Goal: Information Seeking & Learning: Check status

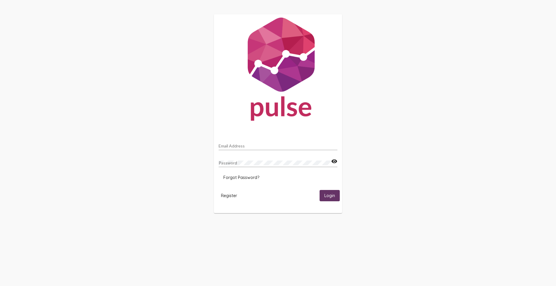
click at [227, 145] on input "Email Address" at bounding box center [278, 146] width 119 height 5
type input "[EMAIL_ADDRESS][PERSON_NAME][DOMAIN_NAME]"
click at [325, 194] on span "Login" at bounding box center [330, 195] width 11 height 5
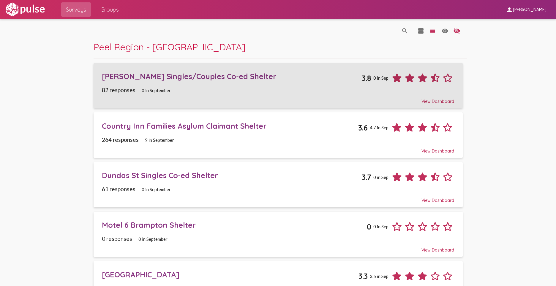
click at [154, 77] on div "[PERSON_NAME] Singles/Couples Co-ed Shelter" at bounding box center [232, 76] width 260 height 9
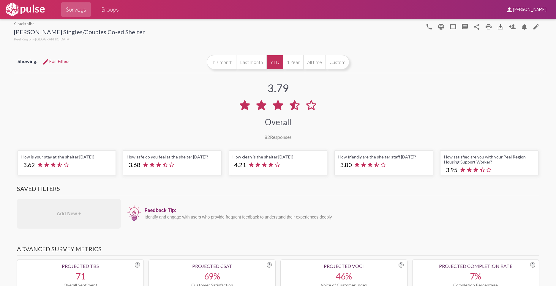
click at [19, 23] on link "arrow_back_ios back to list" at bounding box center [79, 23] width 131 height 4
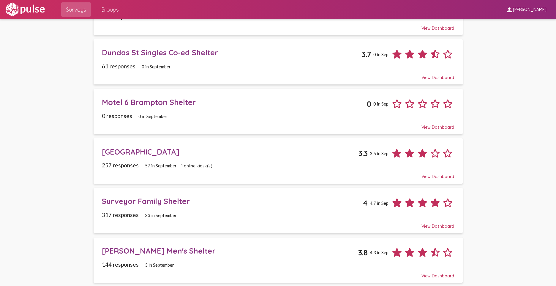
scroll to position [124, 0]
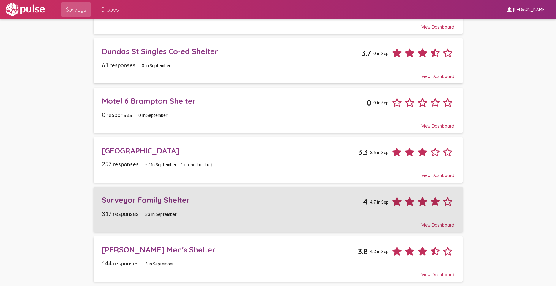
click at [157, 202] on div "Surveyor Family Shelter" at bounding box center [232, 199] width 261 height 9
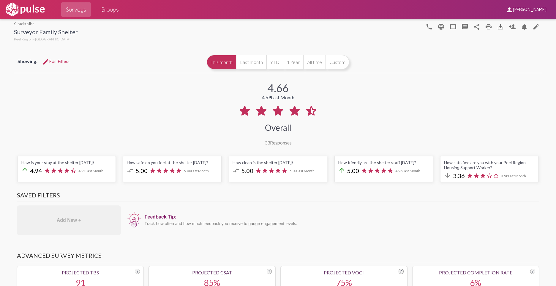
click at [23, 23] on link "arrow_back_ios back to list" at bounding box center [46, 23] width 64 height 4
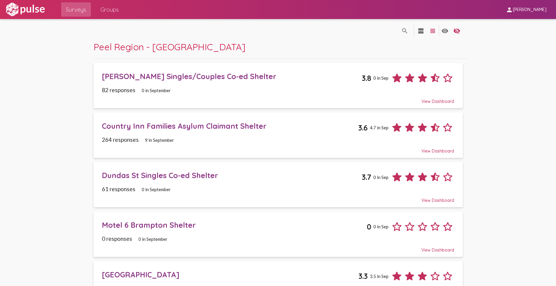
click at [173, 84] on span "[PERSON_NAME] Singles/Couples Co-ed Shelter 3.8 0 in Sep 82 responses 0 in Sept…" at bounding box center [278, 85] width 353 height 37
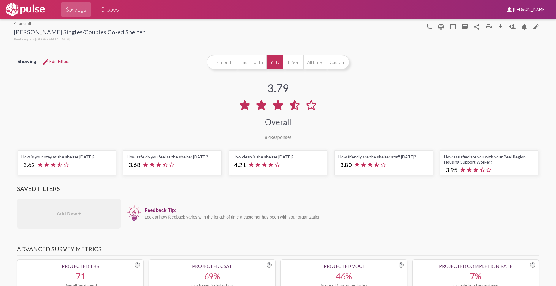
click at [26, 27] on div "arrow_back_ios back to list [PERSON_NAME] Singles/Couples Co-ed Shelter [GEOGRA…" at bounding box center [79, 31] width 131 height 21
click at [26, 24] on link "arrow_back_ios back to list" at bounding box center [79, 23] width 131 height 4
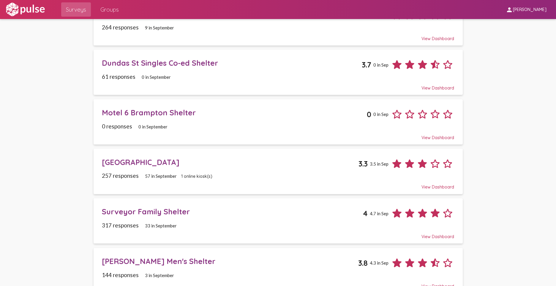
scroll to position [124, 0]
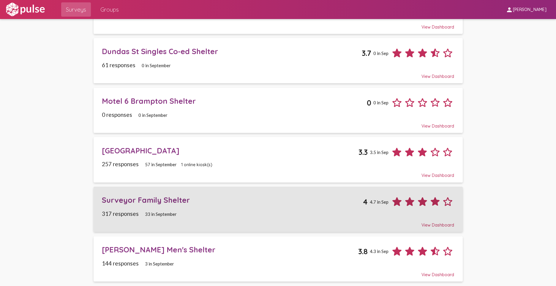
click at [332, 203] on div "Surveyor Family Shelter" at bounding box center [232, 199] width 261 height 9
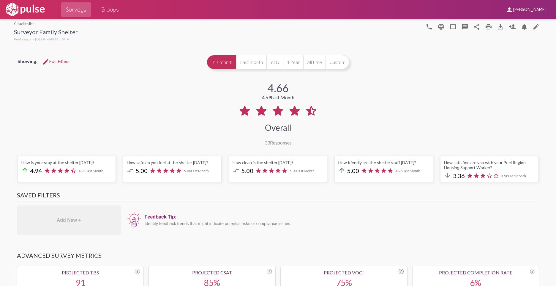
click at [27, 23] on link "arrow_back_ios back to list" at bounding box center [46, 23] width 64 height 4
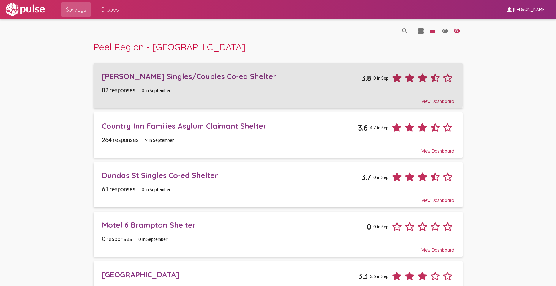
click at [127, 74] on div "[PERSON_NAME] Singles/Couples Co-ed Shelter" at bounding box center [232, 76] width 260 height 9
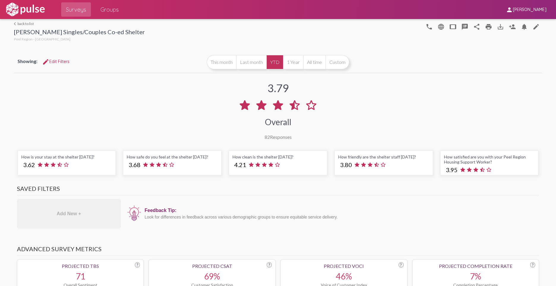
click at [30, 26] on link "arrow_back_ios back to list" at bounding box center [79, 23] width 131 height 4
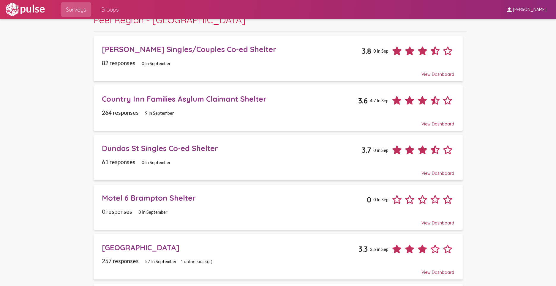
scroll to position [124, 0]
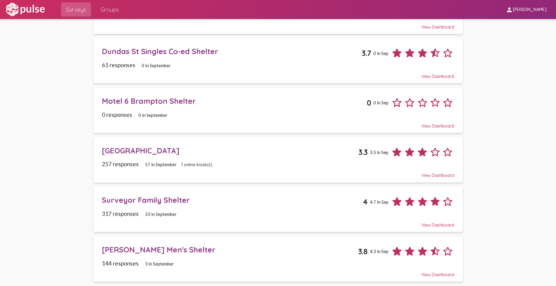
click at [138, 246] on div "[PERSON_NAME] Men's Shelter" at bounding box center [230, 249] width 257 height 9
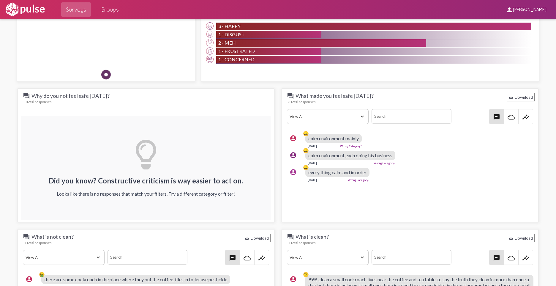
scroll to position [565, 0]
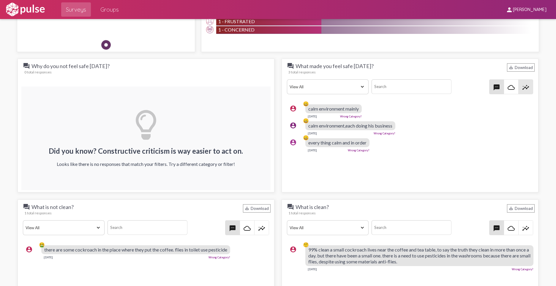
click at [519, 87] on span "insights" at bounding box center [526, 87] width 14 height 14
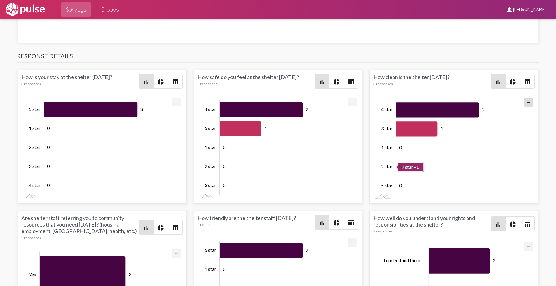
scroll to position [1130, 0]
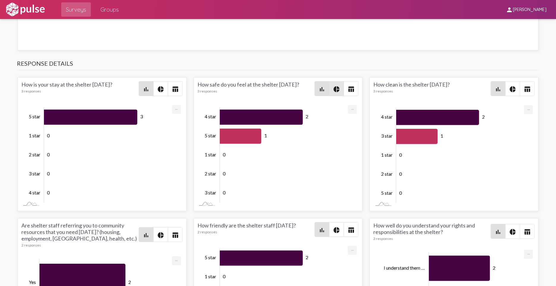
click at [333, 91] on mat-icon "pie_chart" at bounding box center [336, 89] width 7 height 7
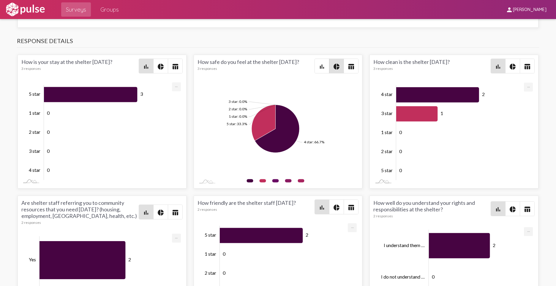
scroll to position [1148, 0]
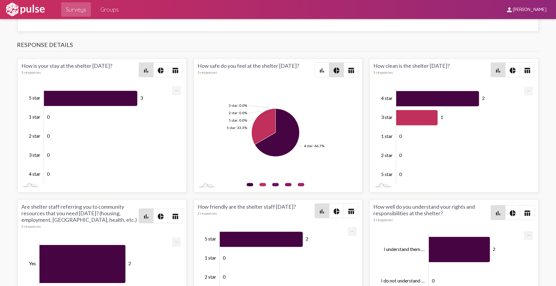
click at [509, 67] on mat-icon "pie_chart" at bounding box center [512, 70] width 7 height 7
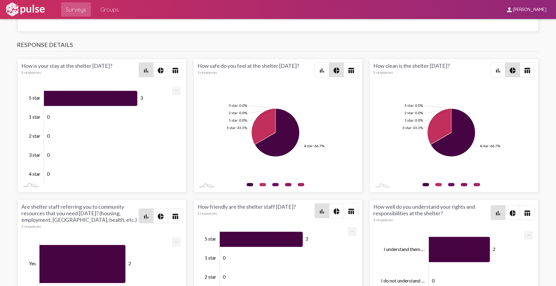
scroll to position [0, 0]
click at [262, 203] on div "How friendly are the shelter staff [DATE]? 2 responses" at bounding box center [256, 210] width 117 height 15
click at [334, 213] on mat-icon "pie_chart" at bounding box center [336, 211] width 7 height 7
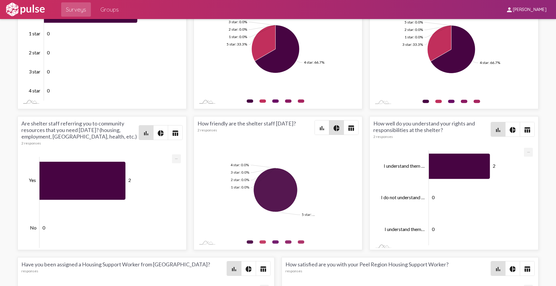
scroll to position [1237, 0]
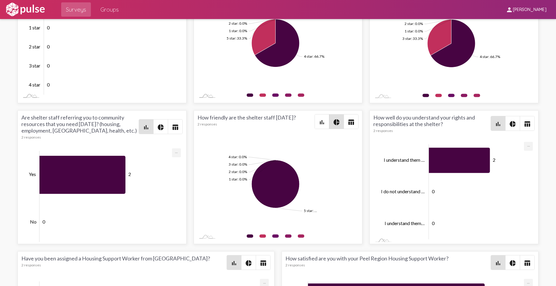
click at [309, 212] on tspan "5 star: …" at bounding box center [310, 210] width 13 height 4
click at [312, 211] on tspan "5 star: …" at bounding box center [310, 210] width 13 height 4
click at [310, 212] on tspan "5 star: …" at bounding box center [310, 210] width 13 height 4
click at [310, 214] on g "5 star: … 1 star: 0.0% 2 star: 0.0% 3 star: 0.0% 4 star: 0.0% From 0% to 100% U…" at bounding box center [276, 188] width 156 height 104
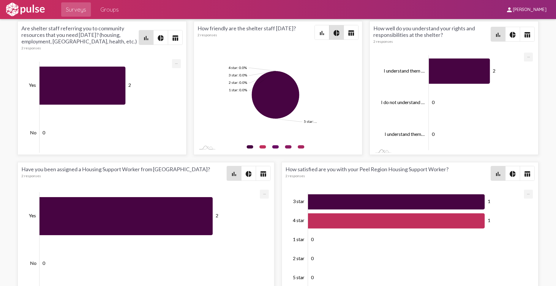
scroll to position [1340, 0]
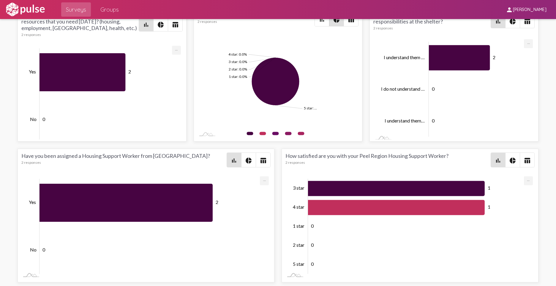
click at [506, 162] on span "pie_chart" at bounding box center [513, 160] width 14 height 14
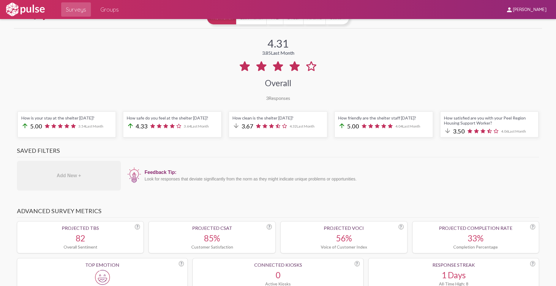
scroll to position [0, 0]
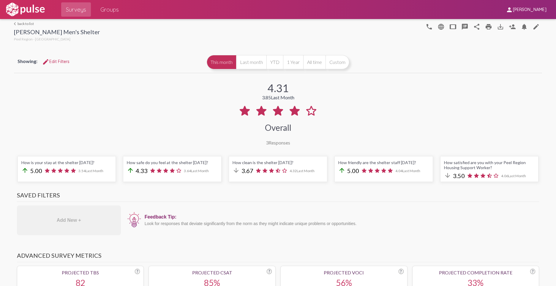
click at [16, 23] on link "arrow_back_ios back to list" at bounding box center [57, 23] width 86 height 4
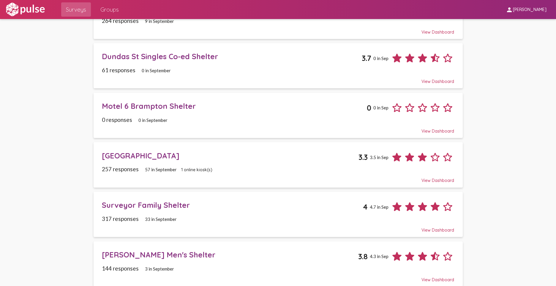
scroll to position [124, 0]
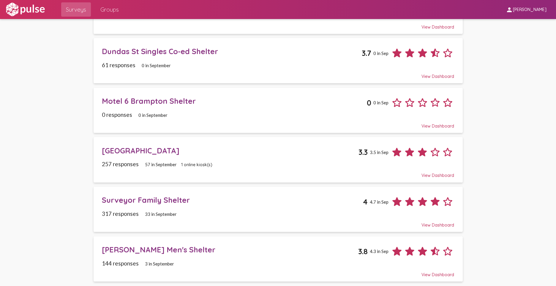
click at [145, 201] on div "Surveyor Family Shelter" at bounding box center [232, 199] width 261 height 9
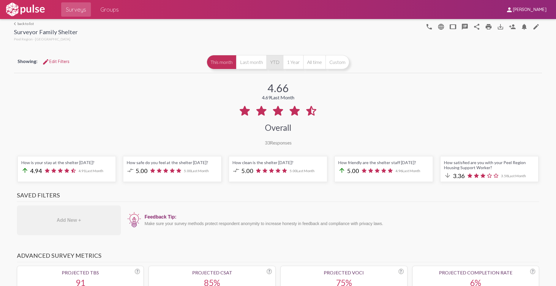
click at [270, 63] on button "YTD" at bounding box center [275, 62] width 17 height 14
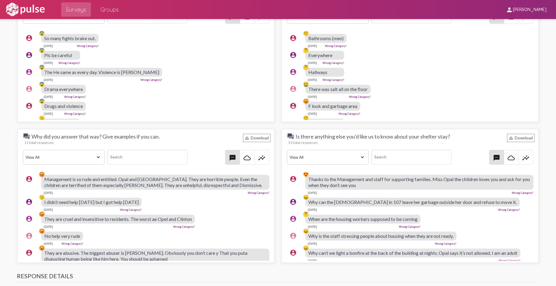
scroll to position [862, 0]
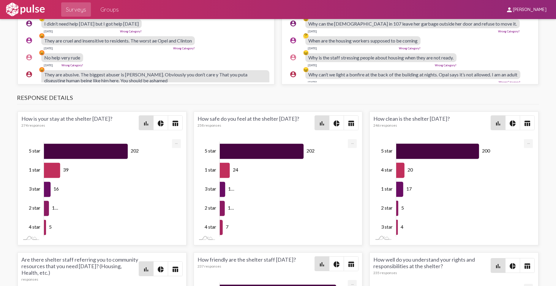
click at [336, 124] on mat-icon "pie_chart" at bounding box center [336, 123] width 7 height 7
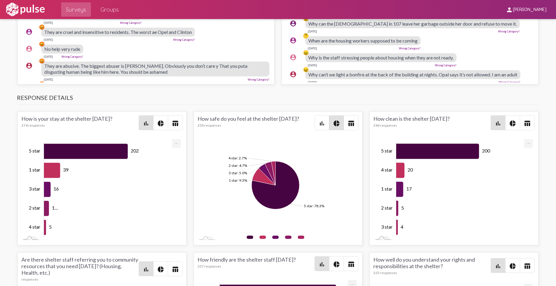
scroll to position [12, 0]
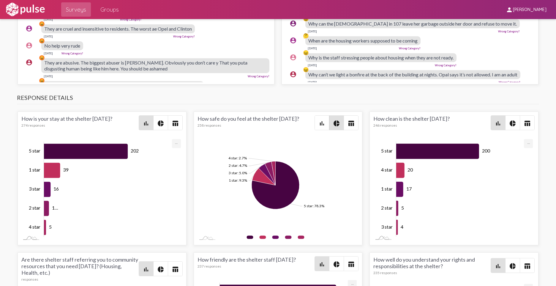
click at [203, 98] on h3 "Response Details" at bounding box center [278, 99] width 523 height 10
click at [452, 101] on h3 "Response Details" at bounding box center [278, 99] width 523 height 10
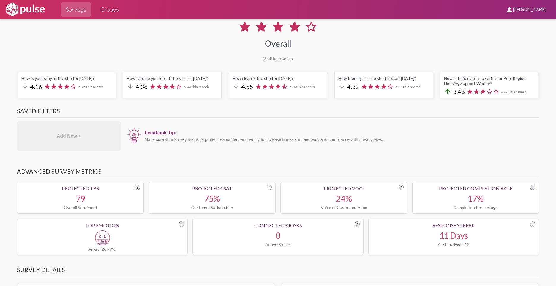
scroll to position [0, 0]
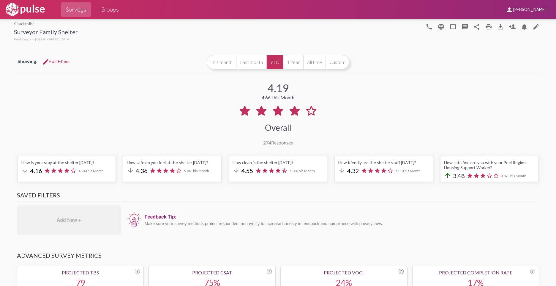
click at [21, 21] on div "arrow_back_ios back to list Surveyor Family Shelter [GEOGRAPHIC_DATA] - Shelter…" at bounding box center [278, 31] width 528 height 24
click at [20, 23] on link "arrow_back_ios back to list" at bounding box center [46, 23] width 64 height 4
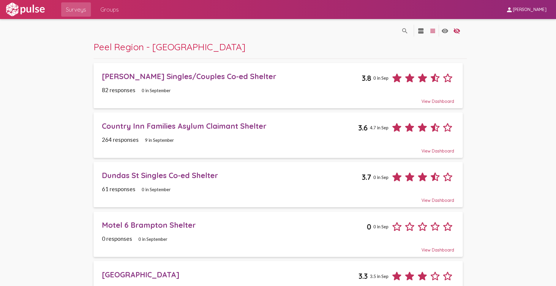
click at [170, 79] on div "[PERSON_NAME] Singles/Couples Co-ed Shelter" at bounding box center [232, 76] width 260 height 9
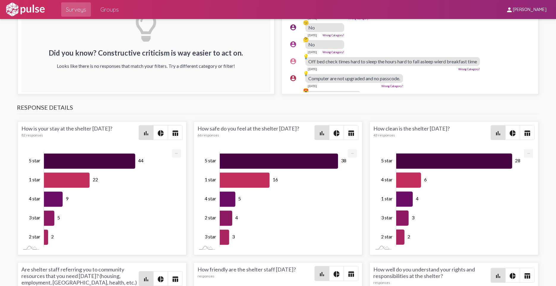
scroll to position [1130, 0]
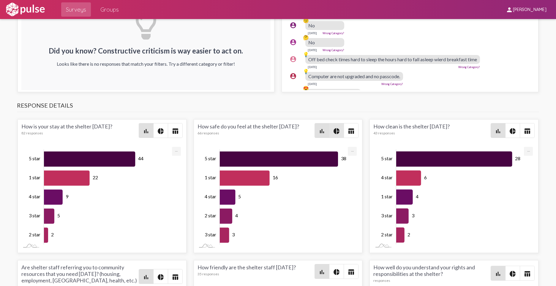
click at [330, 130] on span "pie_chart" at bounding box center [337, 130] width 14 height 14
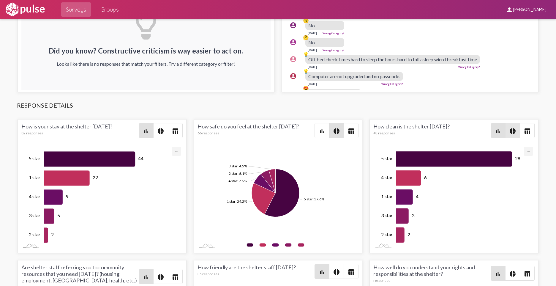
click at [509, 133] on mat-icon "pie_chart" at bounding box center [512, 131] width 7 height 7
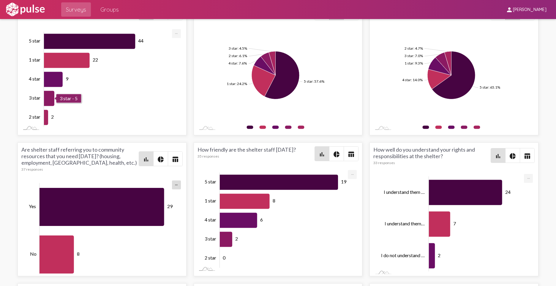
scroll to position [1248, 0]
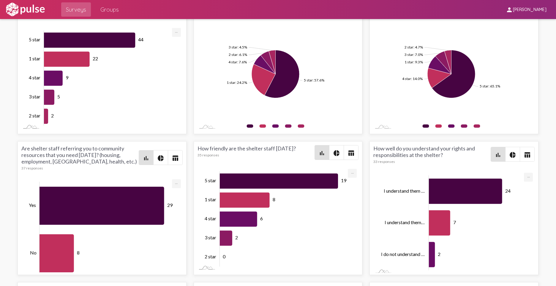
click at [337, 152] on mat-icon "pie_chart" at bounding box center [336, 153] width 7 height 7
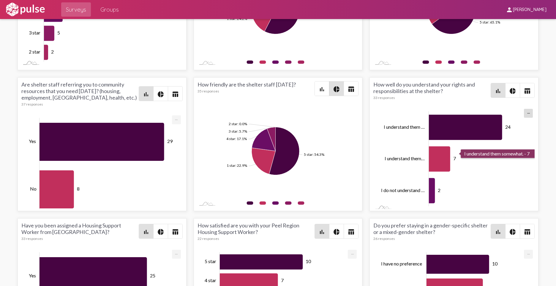
scroll to position [1397, 0]
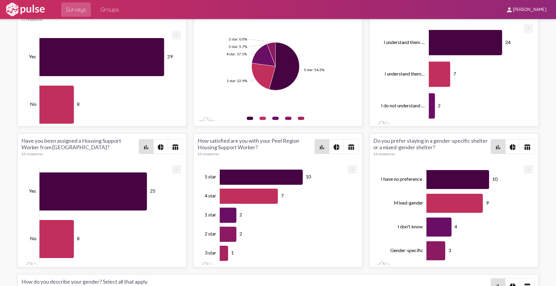
click at [335, 149] on mat-icon "pie_chart" at bounding box center [336, 147] width 7 height 7
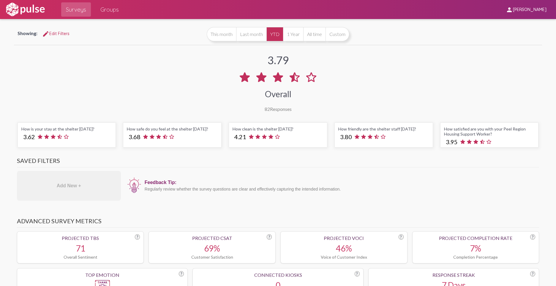
scroll to position [0, 0]
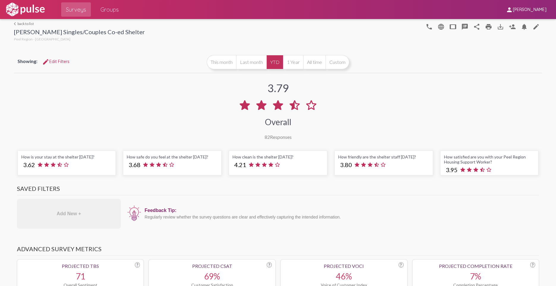
click at [19, 22] on link "arrow_back_ios back to list" at bounding box center [79, 23] width 131 height 4
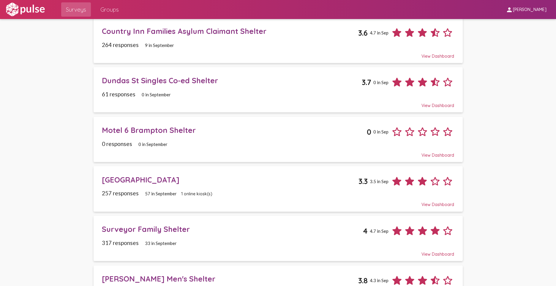
scroll to position [124, 0]
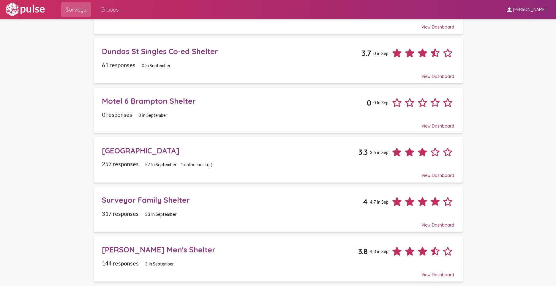
click at [161, 212] on span "33 in September" at bounding box center [161, 213] width 32 height 5
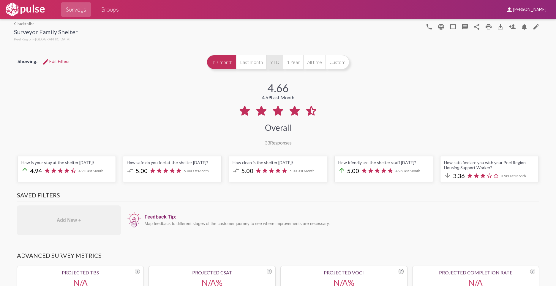
click at [275, 65] on button "YTD" at bounding box center [275, 62] width 17 height 14
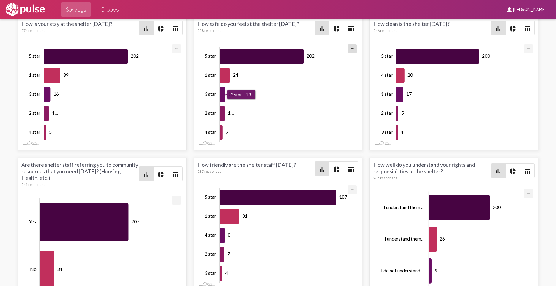
scroll to position [951, 0]
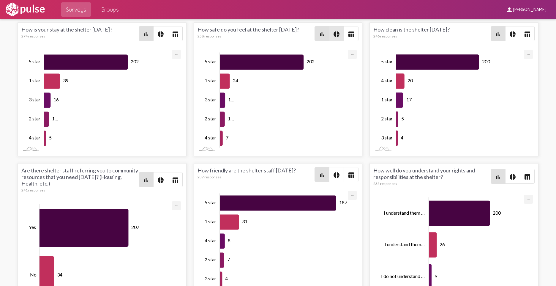
click at [334, 34] on mat-icon "pie_chart" at bounding box center [336, 34] width 7 height 7
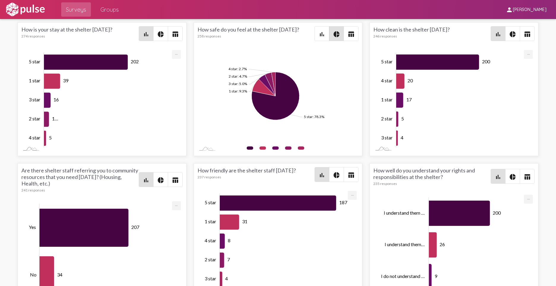
click at [321, 121] on rect at bounding box center [276, 100] width 156 height 104
click at [336, 174] on mat-icon "pie_chart" at bounding box center [336, 175] width 7 height 7
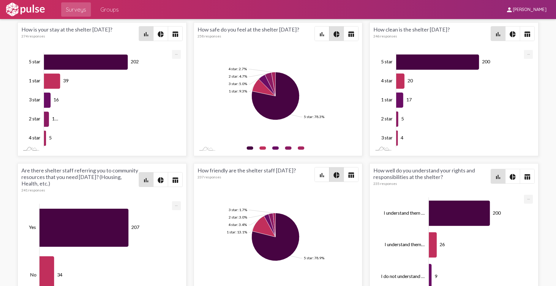
click at [509, 31] on mat-icon "pie_chart" at bounding box center [512, 34] width 7 height 7
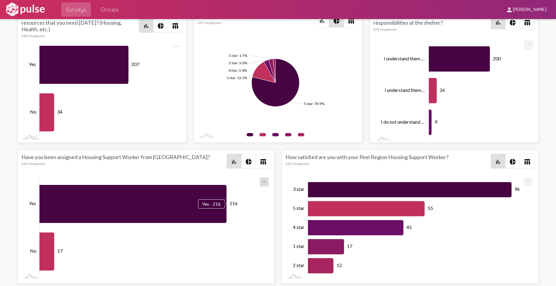
scroll to position [1107, 0]
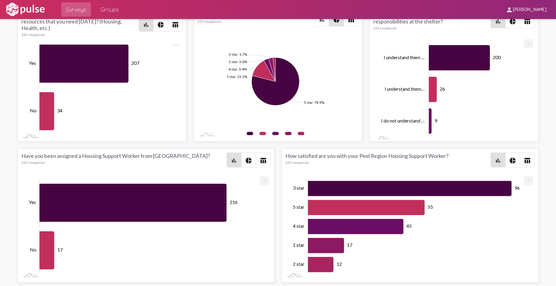
click at [514, 163] on span "pie_chart" at bounding box center [513, 160] width 14 height 14
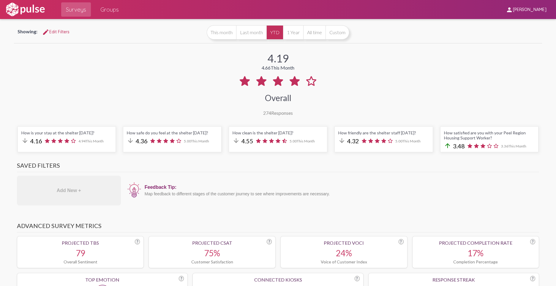
scroll to position [0, 0]
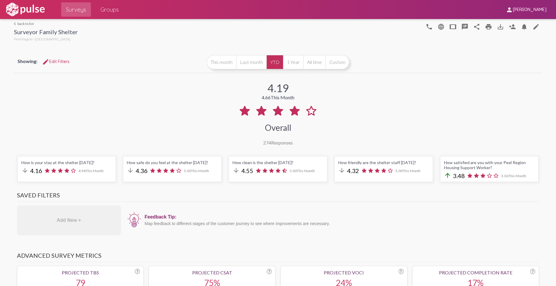
click at [23, 24] on link "arrow_back_ios back to list" at bounding box center [46, 23] width 64 height 4
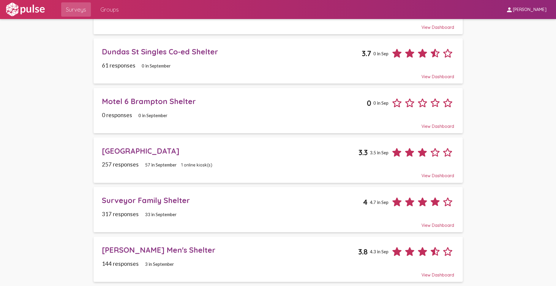
scroll to position [124, 0]
click at [161, 249] on div "[PERSON_NAME] Men's Shelter" at bounding box center [230, 249] width 257 height 9
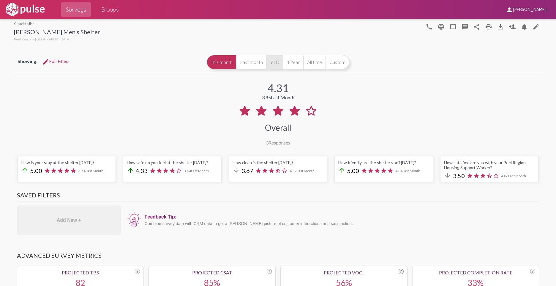
click at [273, 63] on button "YTD" at bounding box center [275, 62] width 17 height 14
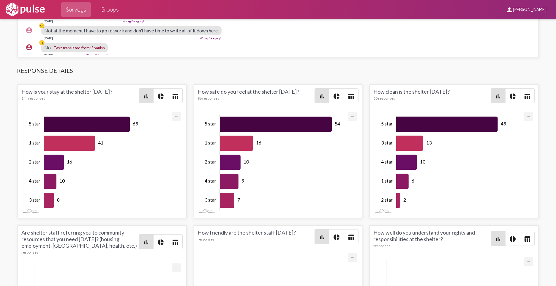
scroll to position [1189, 0]
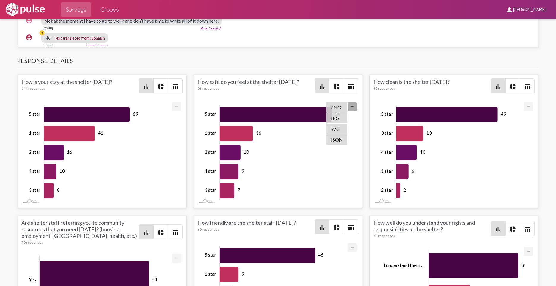
click at [333, 87] on mat-icon "pie_chart" at bounding box center [336, 86] width 7 height 7
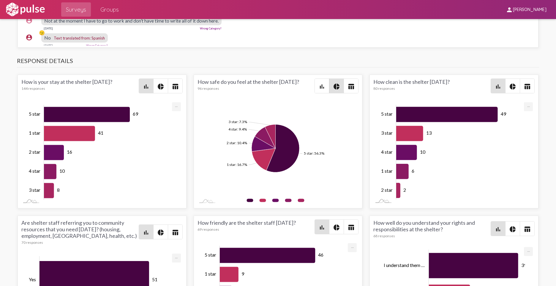
click at [514, 86] on span "pie_chart" at bounding box center [513, 86] width 14 height 14
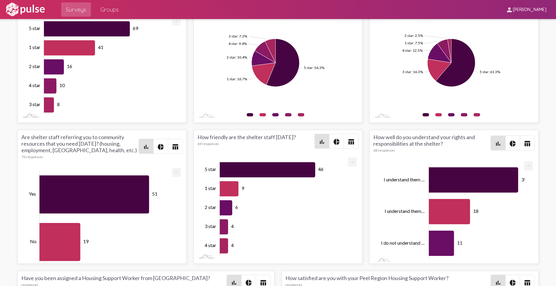
scroll to position [1278, 0]
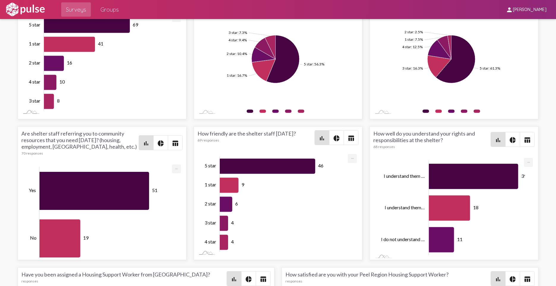
click at [333, 138] on mat-icon "pie_chart" at bounding box center [336, 138] width 7 height 7
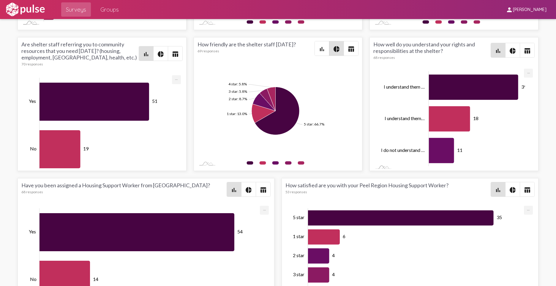
scroll to position [2, 0]
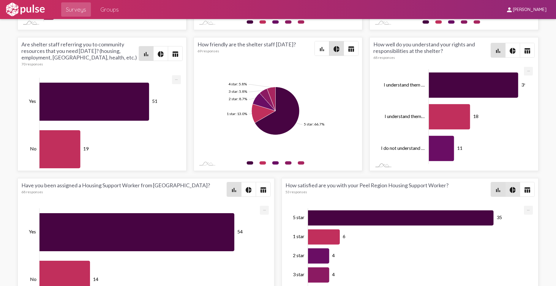
click at [509, 191] on mat-icon "pie_chart" at bounding box center [512, 189] width 7 height 7
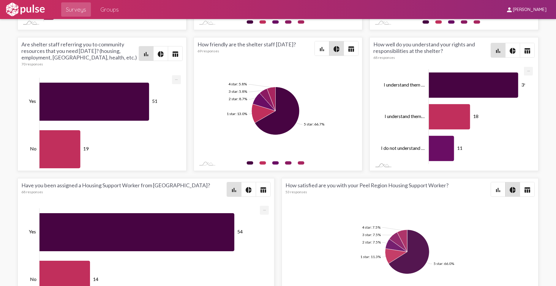
scroll to position [1397, 0]
